Goal: Information Seeking & Learning: Learn about a topic

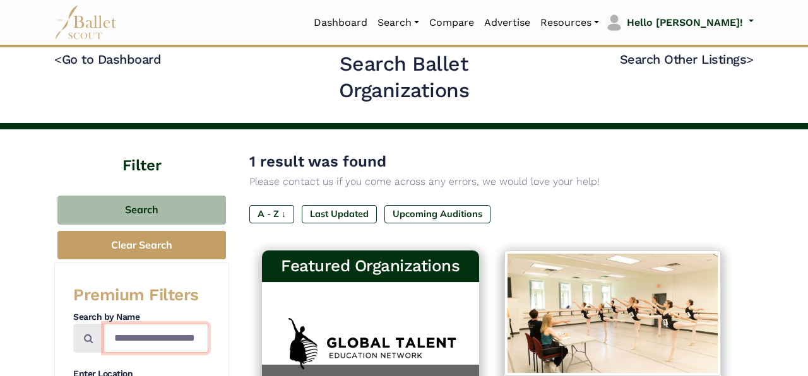
scroll to position [0, 9]
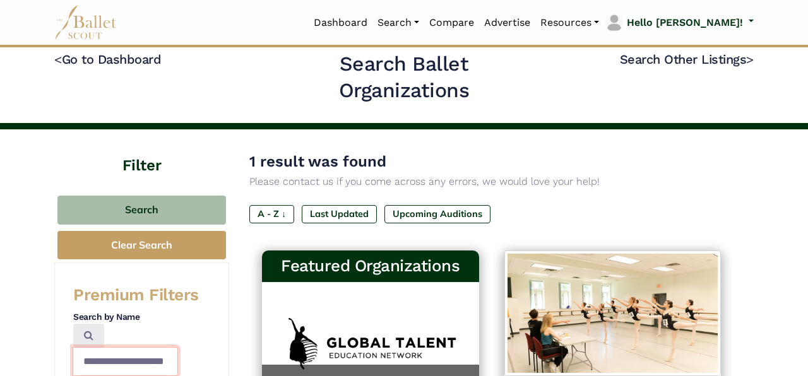
drag, startPoint x: 115, startPoint y: 340, endPoint x: 234, endPoint y: 369, distance: 122.8
click at [178, 369] on input "**********" at bounding box center [125, 361] width 105 height 29
type input "**********"
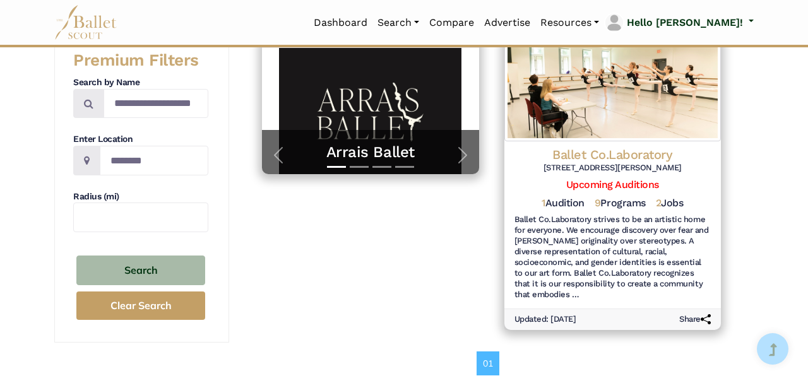
scroll to position [253, 0]
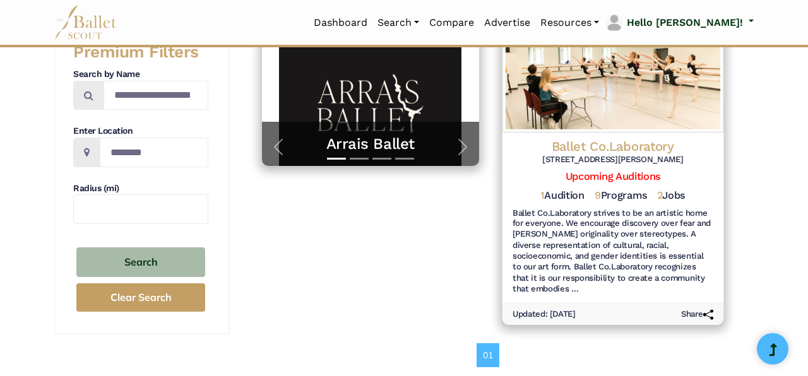
click at [634, 141] on h4 "Ballet Co.Laboratory" at bounding box center [612, 146] width 201 height 17
click at [624, 143] on h4 "Ballet Co.Laboratory" at bounding box center [612, 146] width 201 height 17
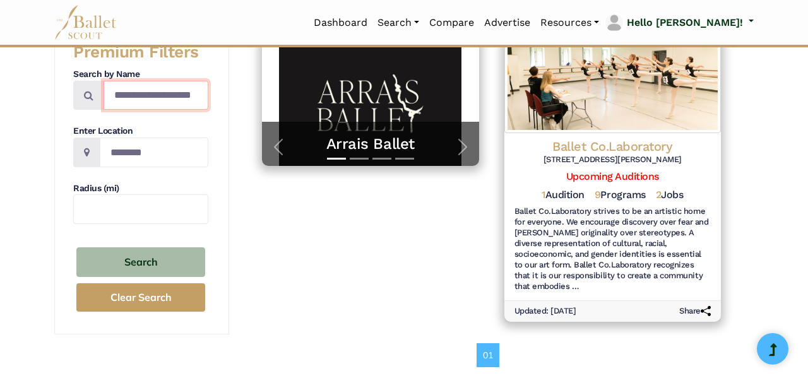
drag, startPoint x: 112, startPoint y: 94, endPoint x: 261, endPoint y: 117, distance: 150.7
click at [261, 117] on div "**********" at bounding box center [403, 149] width 699 height 526
type input "*"
type input "*******"
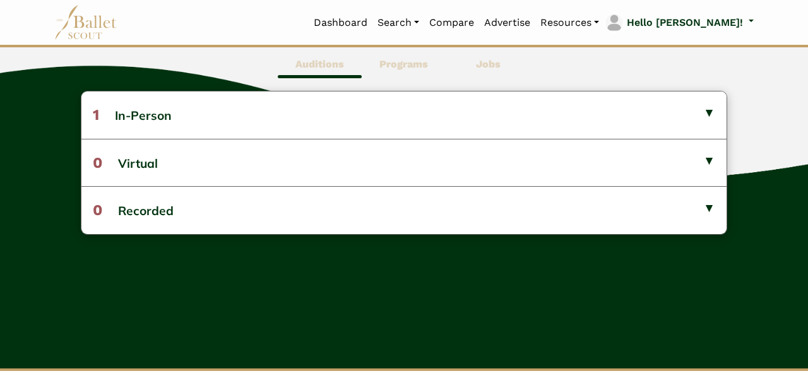
scroll to position [357, 0]
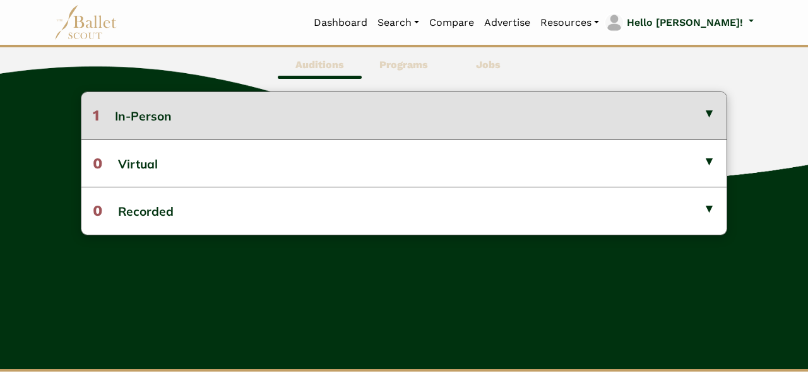
click at [669, 126] on button "1 In-Person" at bounding box center [403, 115] width 645 height 47
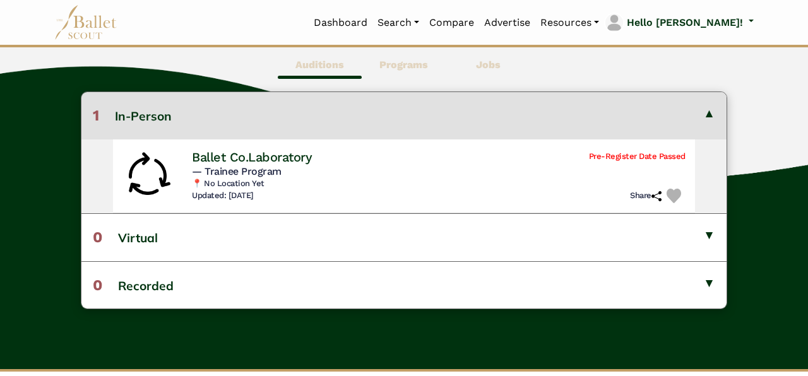
click at [661, 121] on button "1 In-Person" at bounding box center [403, 115] width 645 height 47
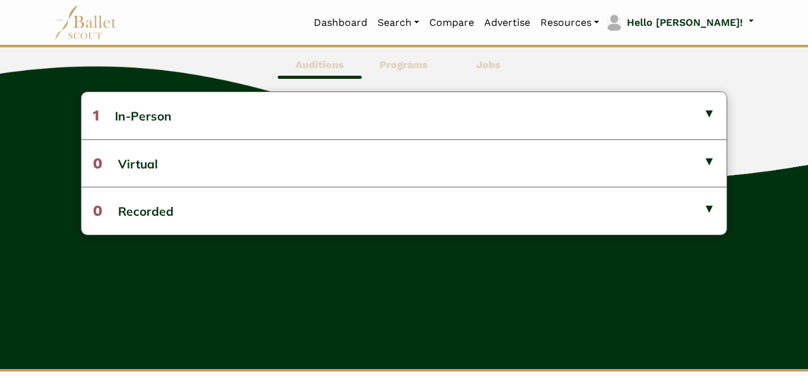
click at [416, 66] on b "Programs" at bounding box center [403, 65] width 49 height 12
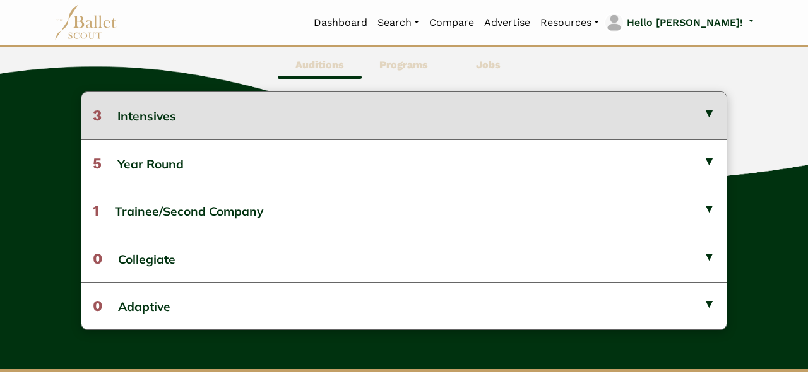
click at [413, 114] on button "3 Intensives" at bounding box center [403, 115] width 645 height 47
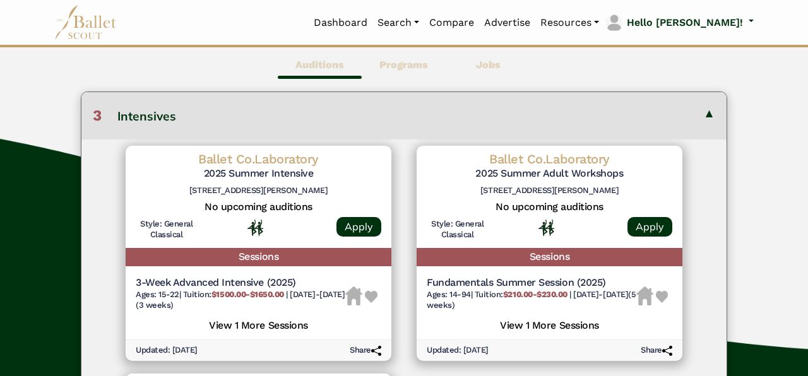
click at [413, 114] on button "3 Intensives" at bounding box center [403, 115] width 645 height 47
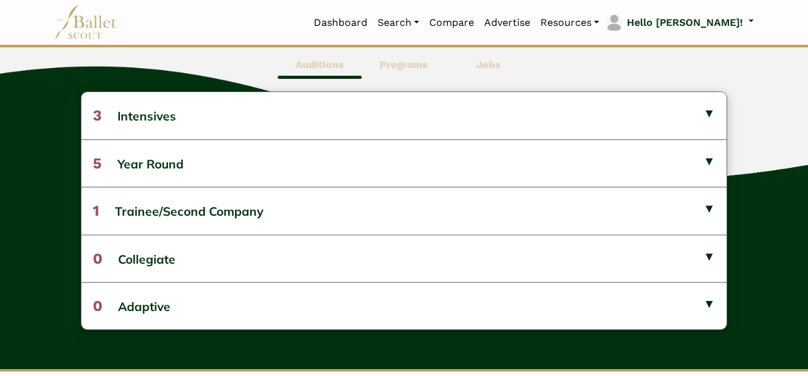
click at [502, 63] on span "Jobs" at bounding box center [488, 65] width 84 height 29
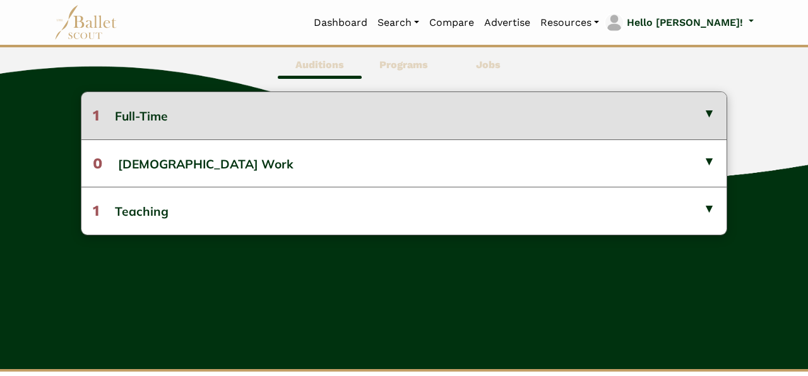
click at [480, 116] on button "1 Full-Time" at bounding box center [403, 115] width 645 height 47
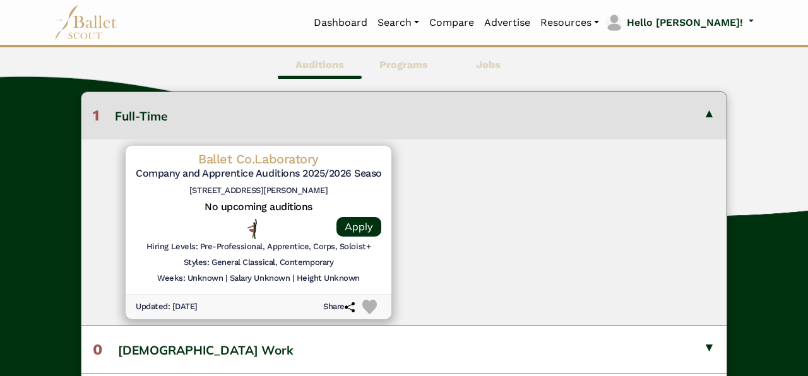
click at [480, 115] on button "1 Full-Time" at bounding box center [403, 115] width 645 height 47
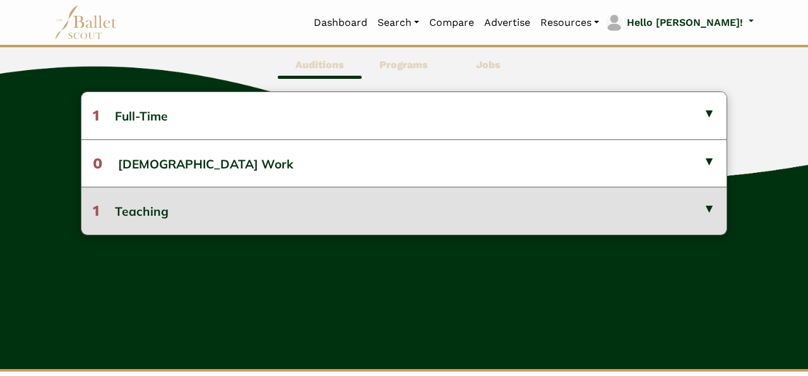
click at [493, 222] on button "1 Teaching" at bounding box center [403, 210] width 645 height 47
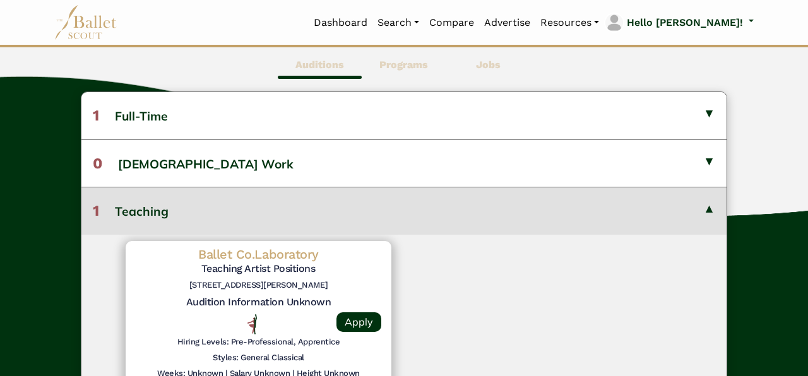
click at [493, 222] on button "1 Teaching" at bounding box center [403, 210] width 645 height 47
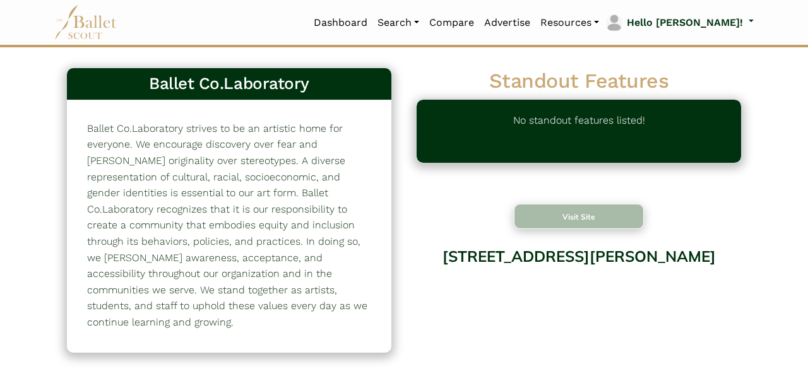
click at [587, 209] on button "Visit Site" at bounding box center [579, 216] width 130 height 25
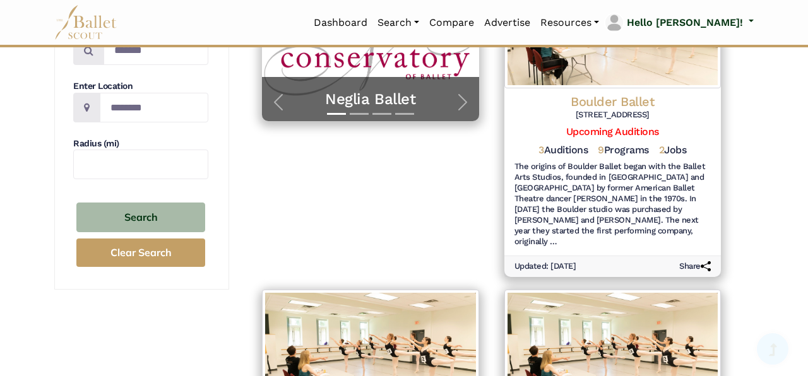
scroll to position [297, 0]
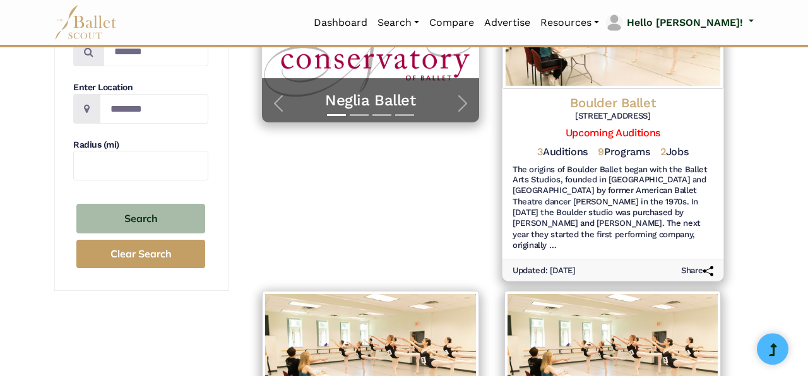
click at [630, 94] on h4 "Boulder Ballet" at bounding box center [612, 102] width 201 height 17
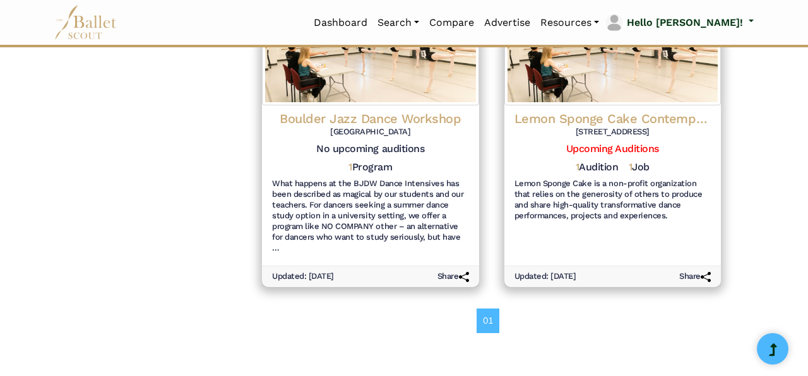
scroll to position [0, 0]
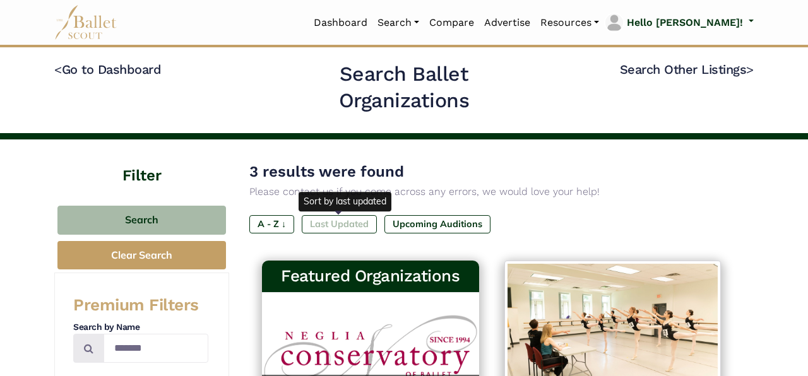
click at [323, 227] on label "Last Updated" at bounding box center [339, 224] width 75 height 18
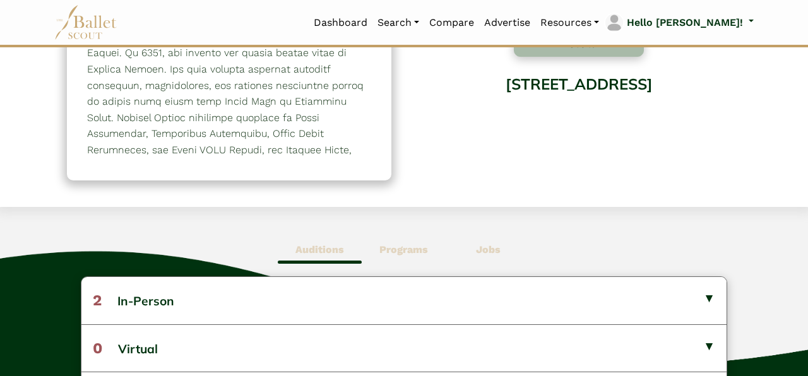
scroll to position [168, 0]
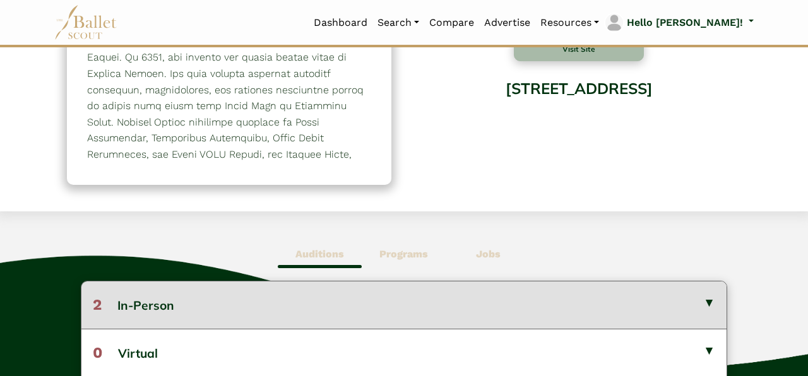
click at [651, 302] on button "2 In-Person" at bounding box center [403, 305] width 645 height 47
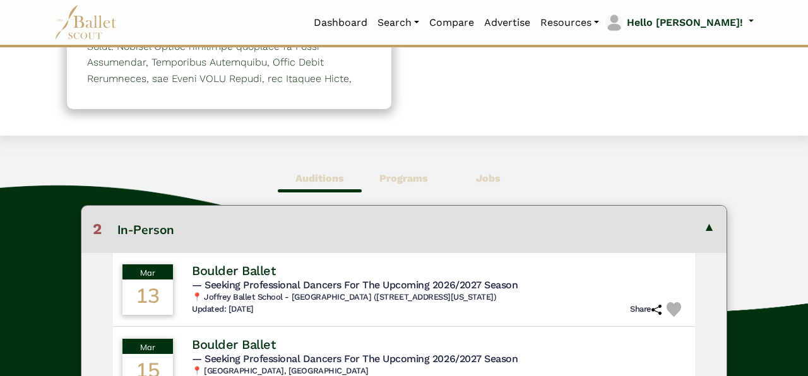
scroll to position [0, 0]
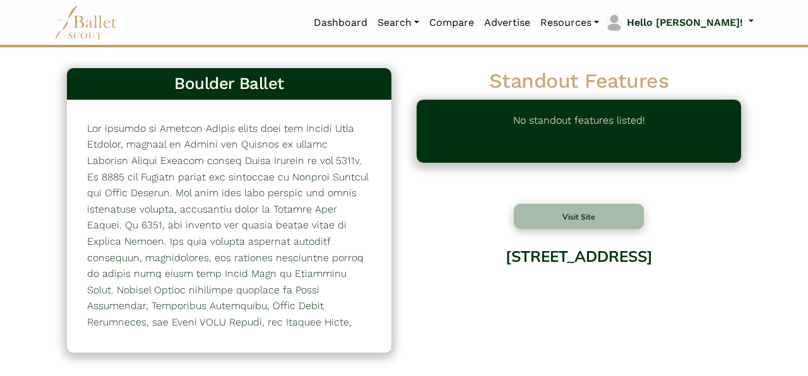
click at [573, 230] on div "Visit Site 2590 Walnut St, Boulder, CO 80302" at bounding box center [579, 272] width 324 height 136
click at [578, 221] on button "Visit Site" at bounding box center [579, 216] width 130 height 25
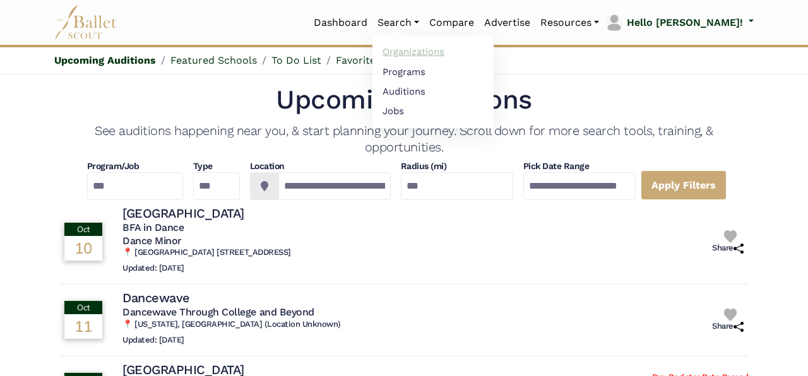
click at [455, 49] on link "Organizations" at bounding box center [432, 52] width 121 height 20
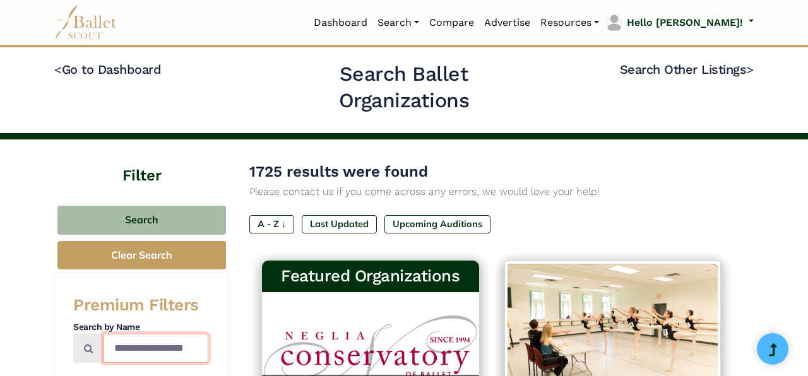
click at [133, 343] on input "Search by names..." at bounding box center [156, 349] width 105 height 30
type input "******"
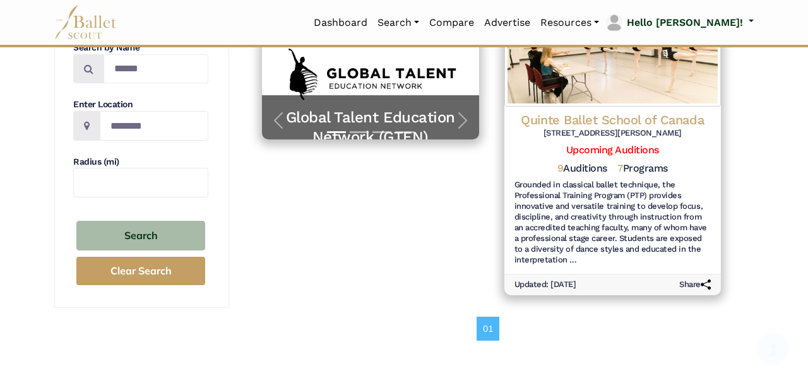
scroll to position [279, 0]
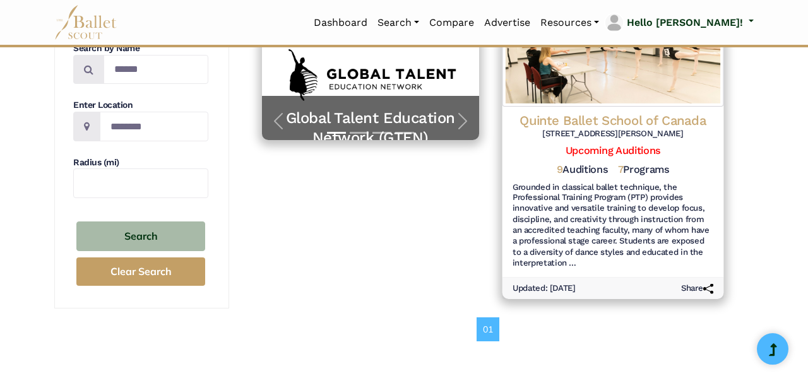
click at [694, 122] on h4 "Quinte Ballet School of Canada" at bounding box center [612, 120] width 201 height 17
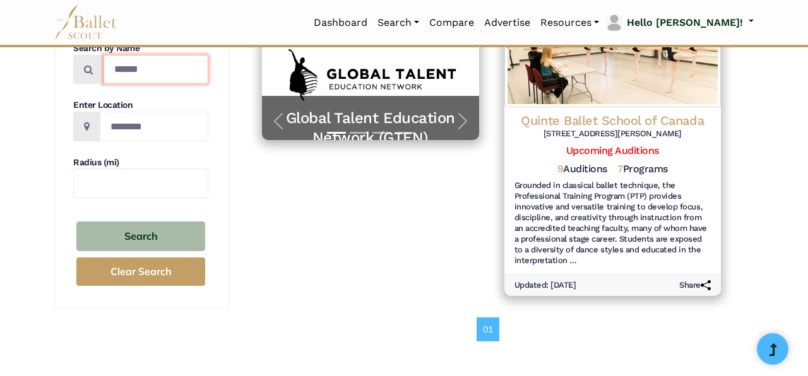
drag, startPoint x: 151, startPoint y: 71, endPoint x: 91, endPoint y: 79, distance: 60.4
click at [104, 79] on input "******" at bounding box center [156, 70] width 105 height 30
type input "*********"
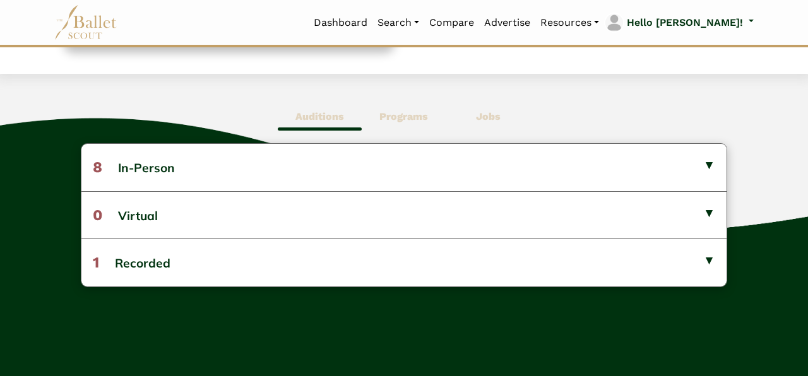
scroll to position [306, 0]
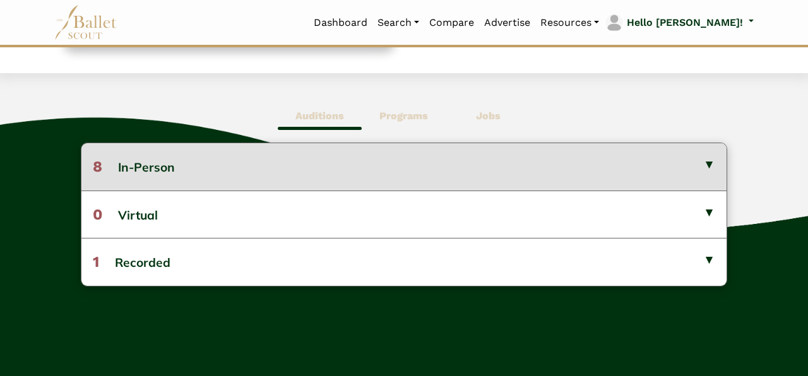
click at [663, 163] on button "8 In-Person" at bounding box center [403, 166] width 645 height 47
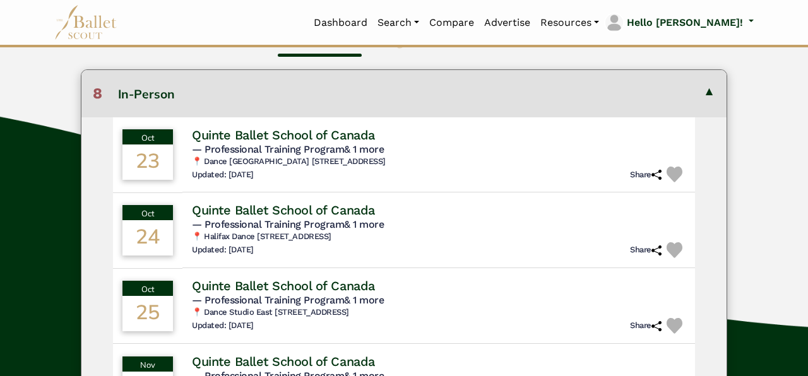
scroll to position [378, 0]
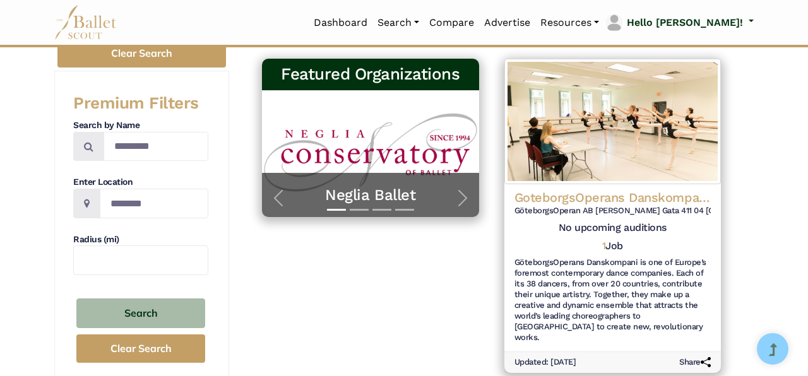
scroll to position [201, 0]
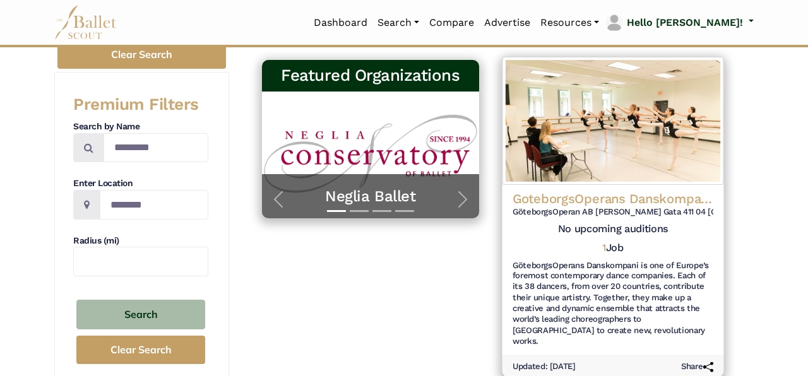
click at [643, 190] on h4 "GoteborgsOperans Danskompani (Gothenburg Opera Dance Company)" at bounding box center [612, 198] width 201 height 17
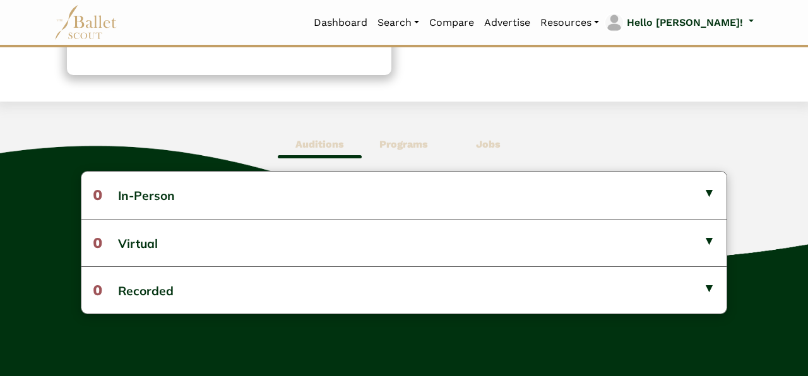
scroll to position [350, 0]
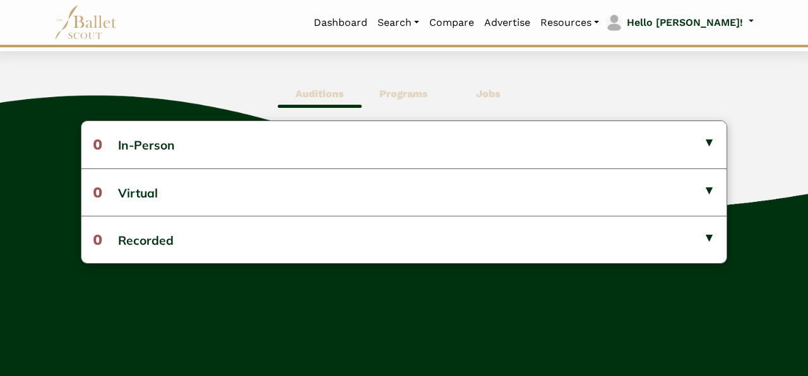
click at [504, 94] on span "Jobs" at bounding box center [488, 94] width 84 height 29
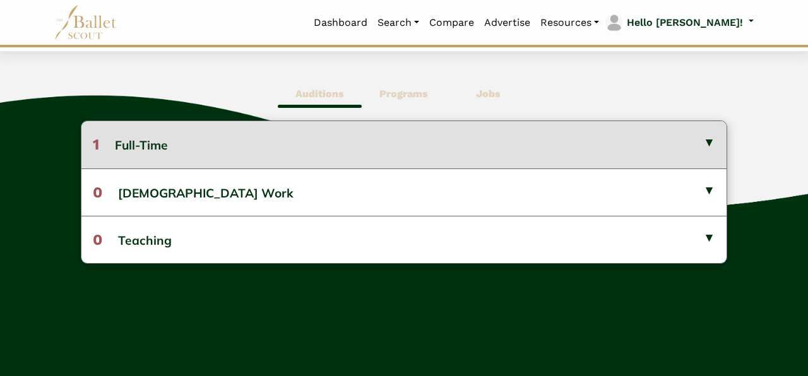
click at [510, 129] on button "1 Full-Time" at bounding box center [403, 144] width 645 height 47
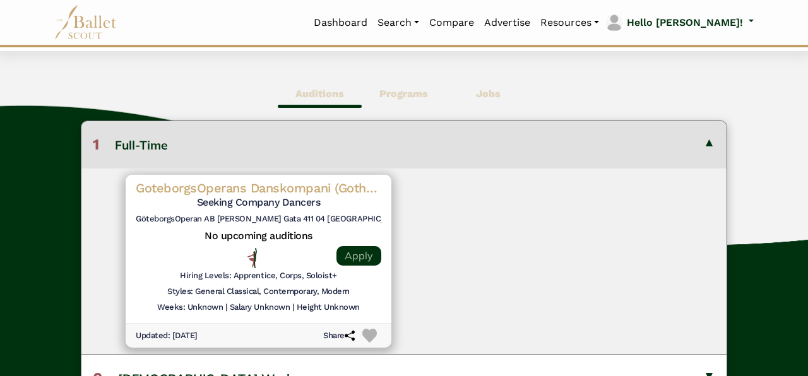
click at [355, 259] on link "Apply" at bounding box center [358, 256] width 45 height 20
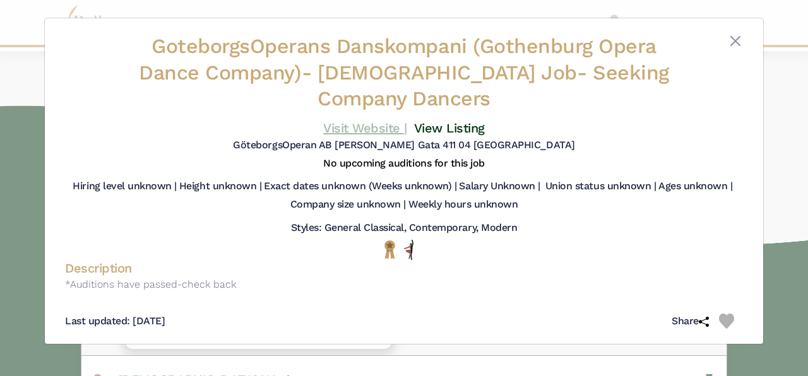
click at [363, 131] on link "Visit Website |" at bounding box center [365, 128] width 84 height 15
